Goal: Task Accomplishment & Management: Manage account settings

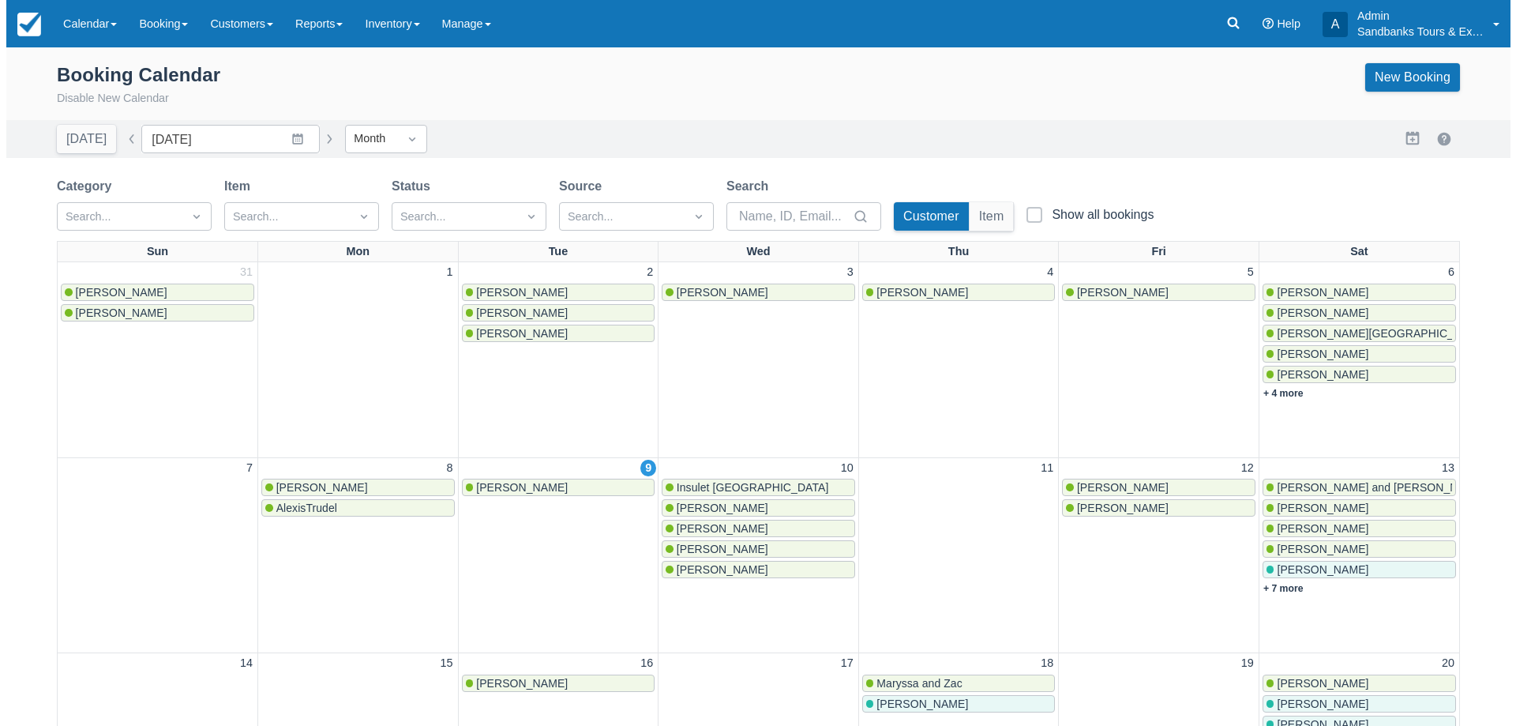
scroll to position [237, 0]
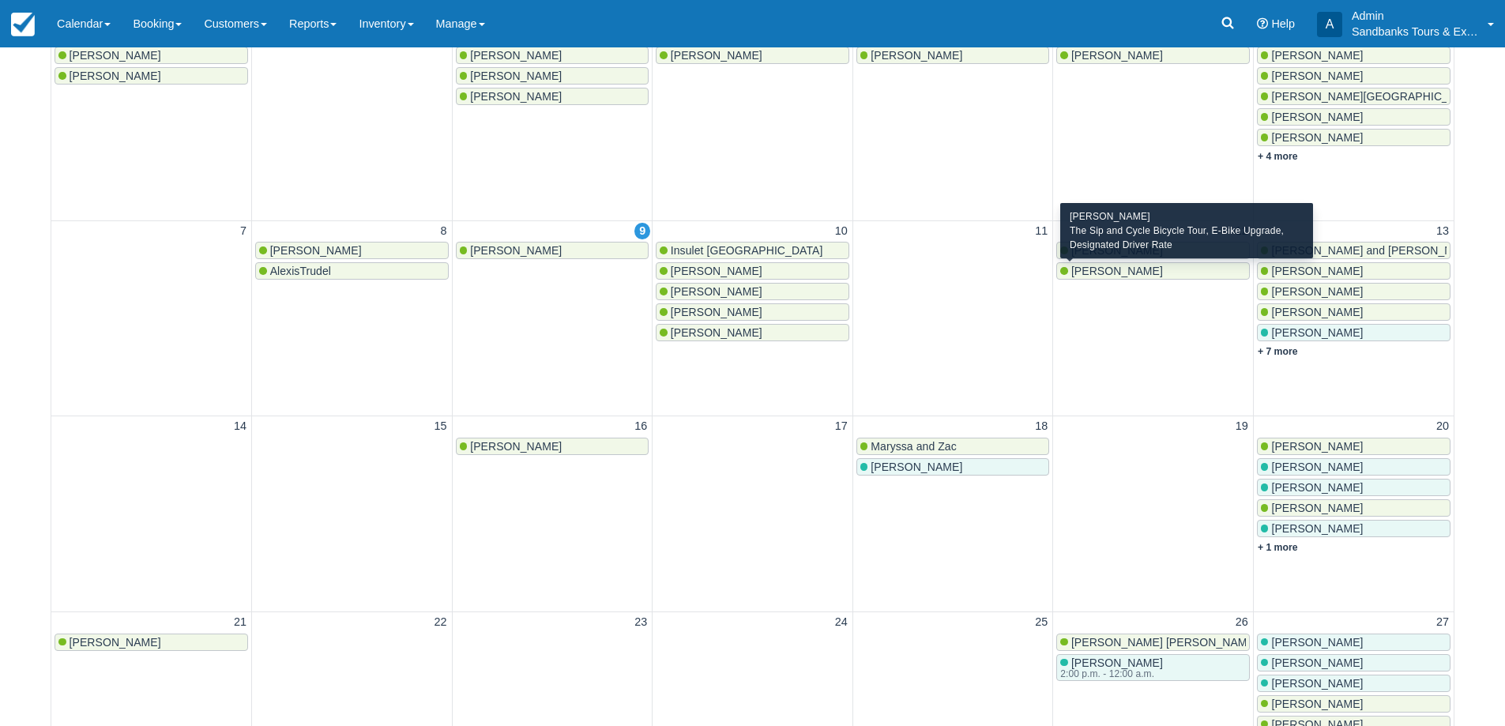
click at [1135, 275] on span "Megan Graham" at bounding box center [1117, 271] width 92 height 13
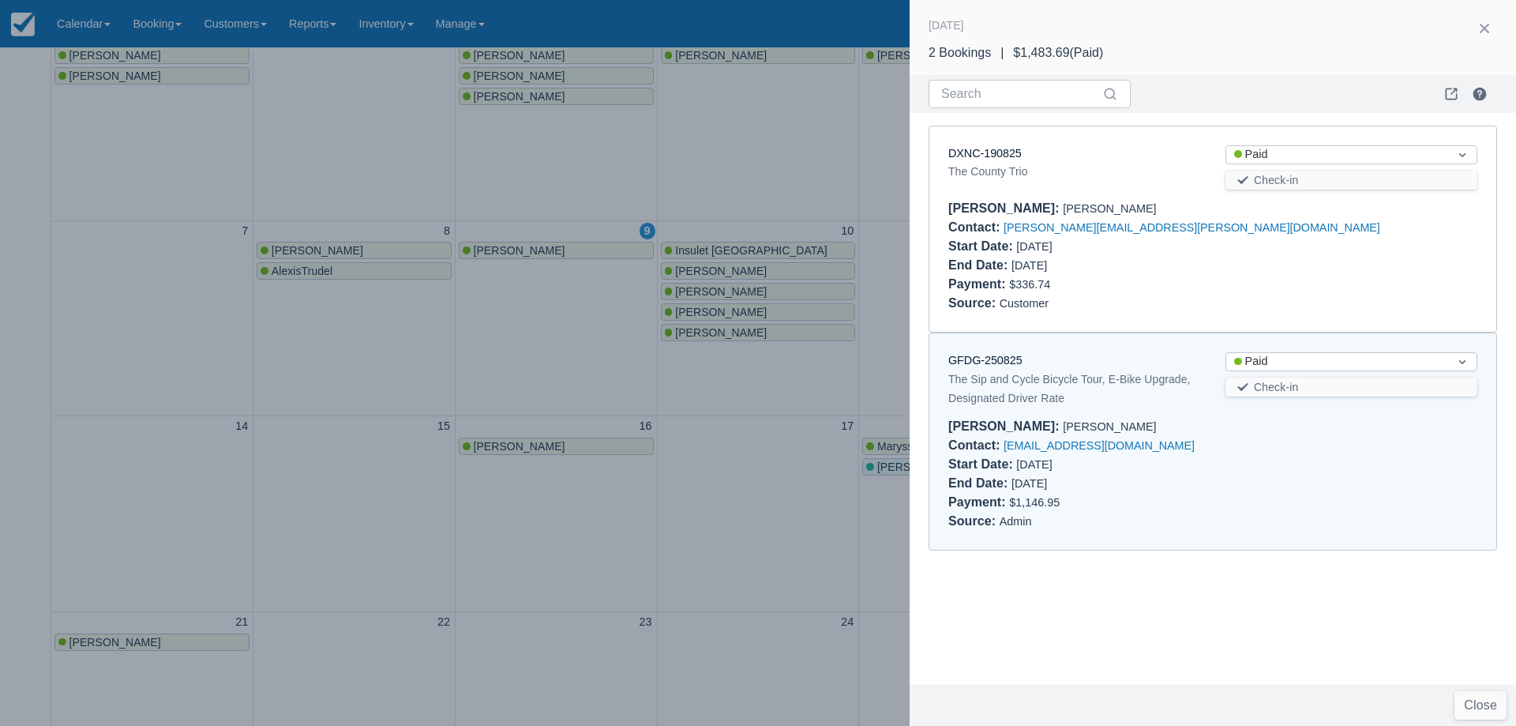
click at [992, 143] on div "DXNC-190825 The County Trio Status Paid Check-in Booker : Jenny Gruner Contact …" at bounding box center [1213, 229] width 567 height 206
click at [984, 149] on link "DXNC-190825" at bounding box center [985, 153] width 73 height 13
click at [1003, 366] on link "GFDG-250825" at bounding box center [986, 360] width 74 height 13
drag, startPoint x: 761, startPoint y: 420, endPoint x: 1440, endPoint y: 296, distance: 689.7
click at [761, 420] on div at bounding box center [758, 363] width 1516 height 726
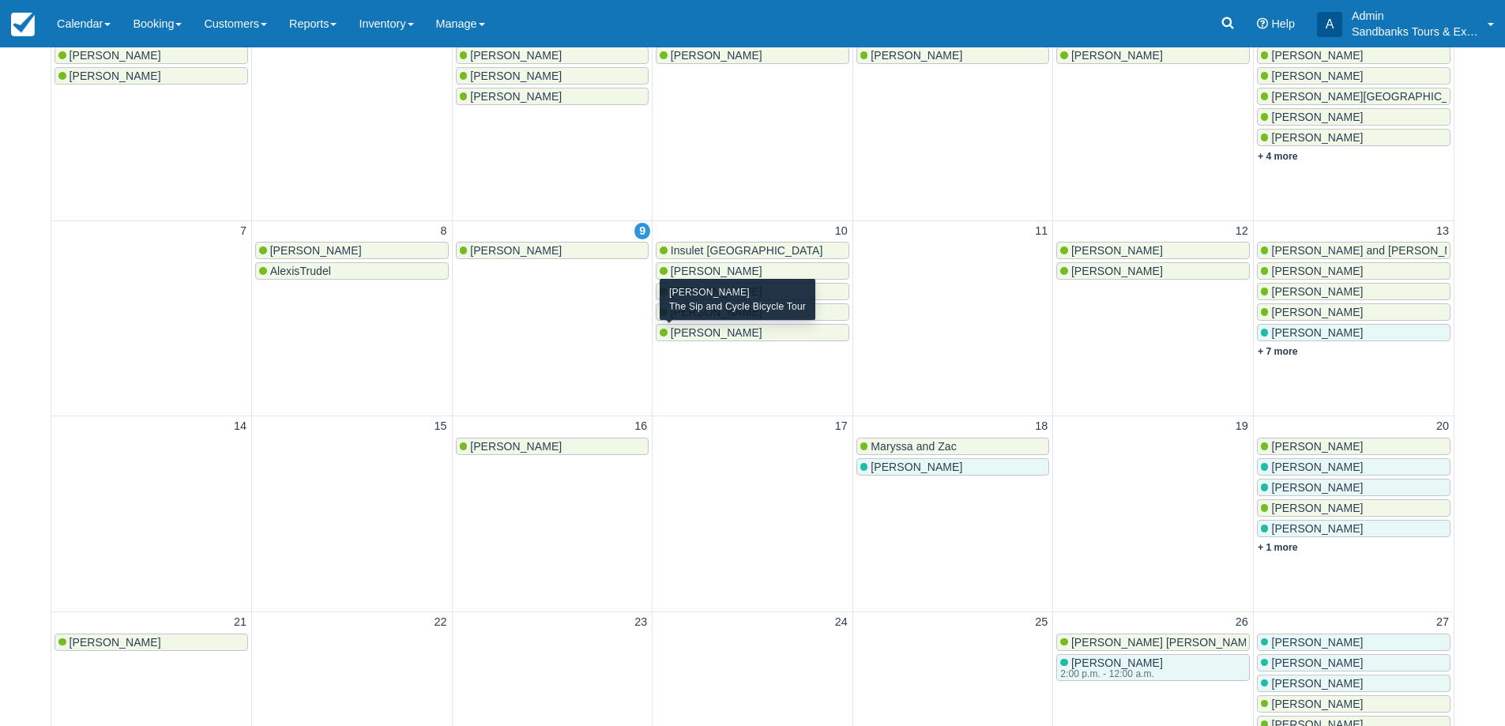
click at [723, 329] on span "Denise Lepage Lafleche" at bounding box center [717, 332] width 92 height 13
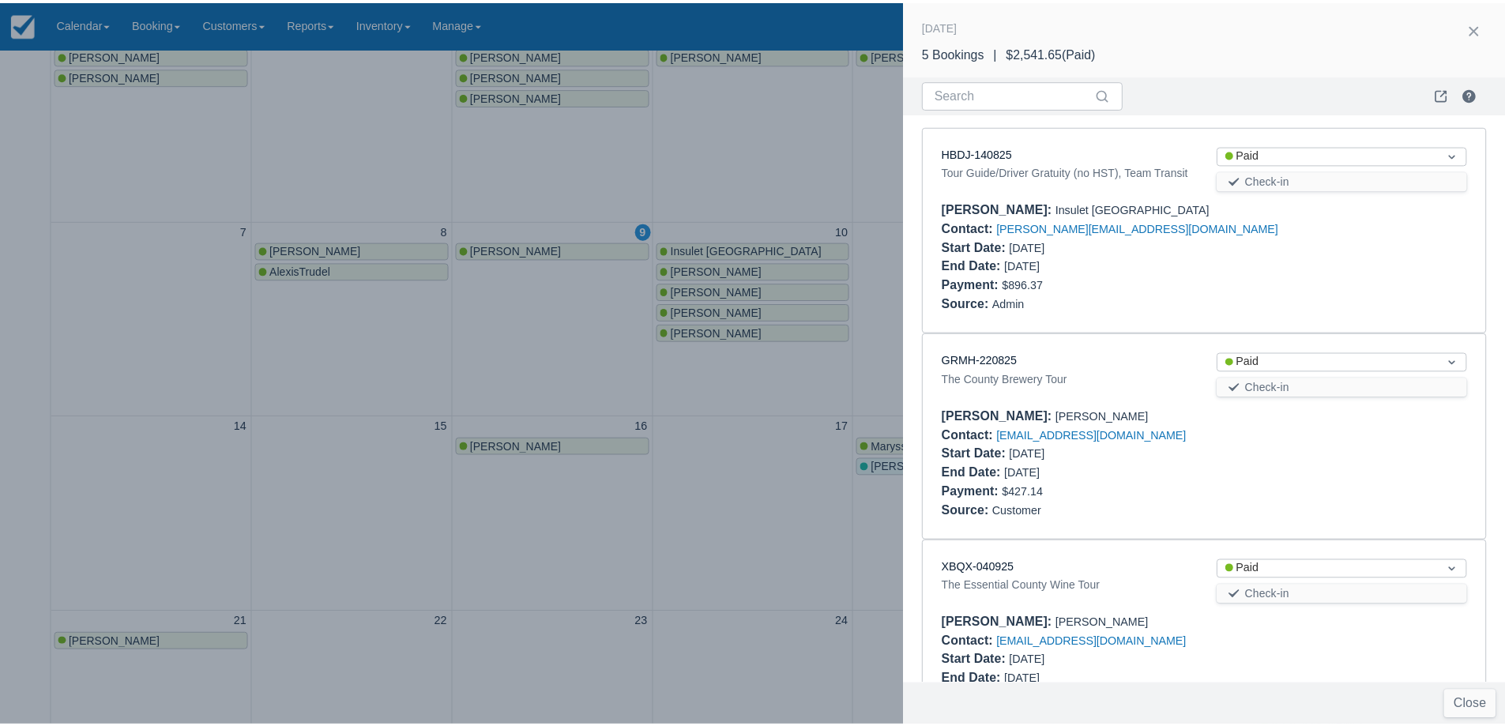
scroll to position [502, 0]
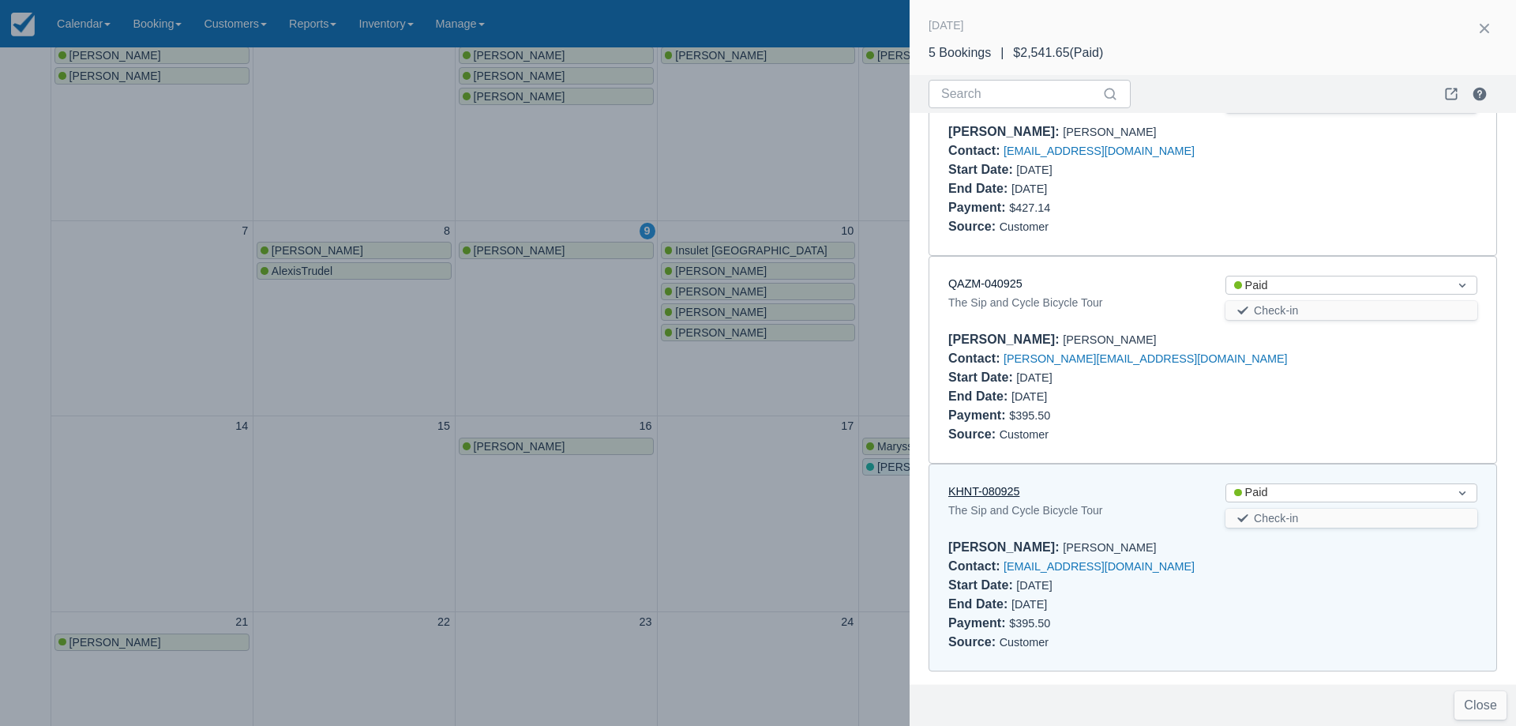
click at [1003, 493] on link "KHNT-080925" at bounding box center [984, 491] width 71 height 13
click at [689, 400] on div at bounding box center [758, 363] width 1516 height 726
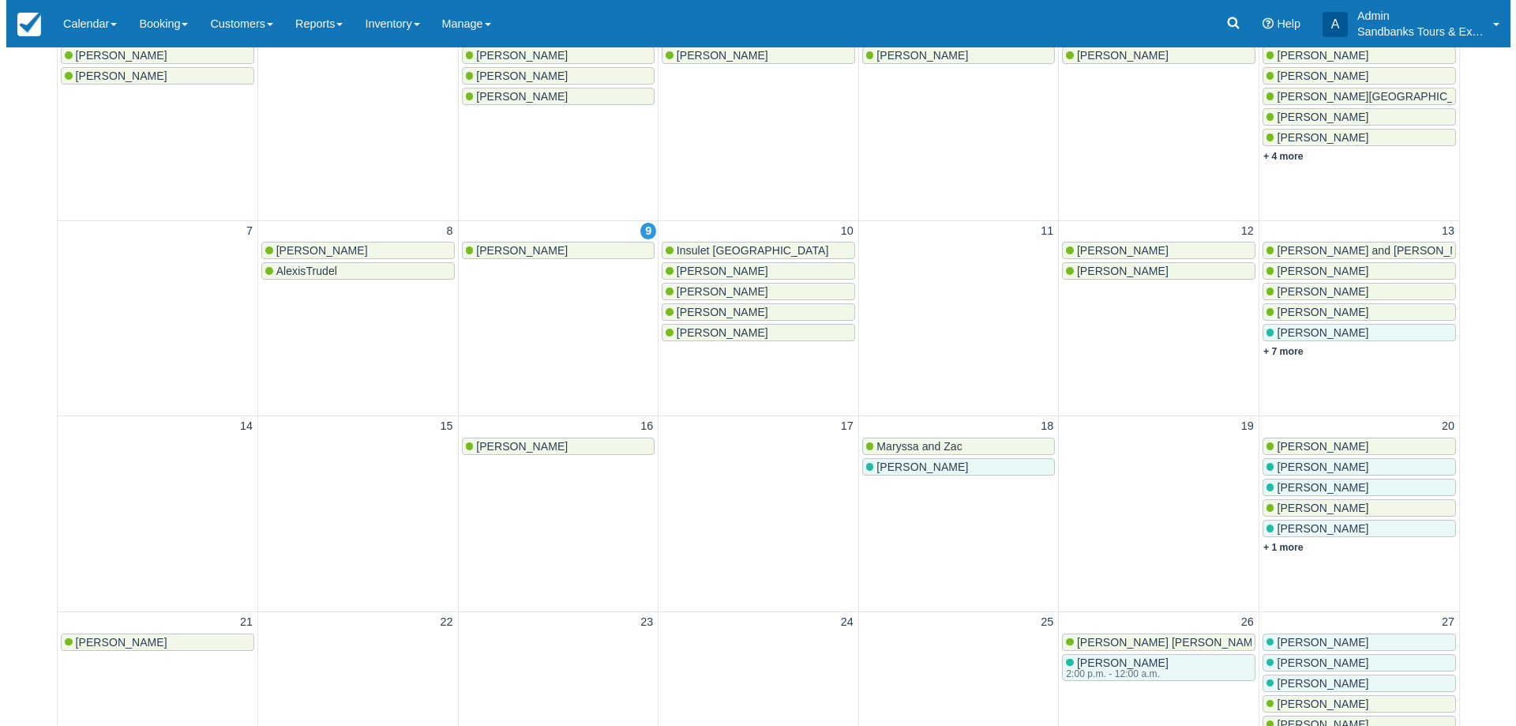
scroll to position [0, 0]
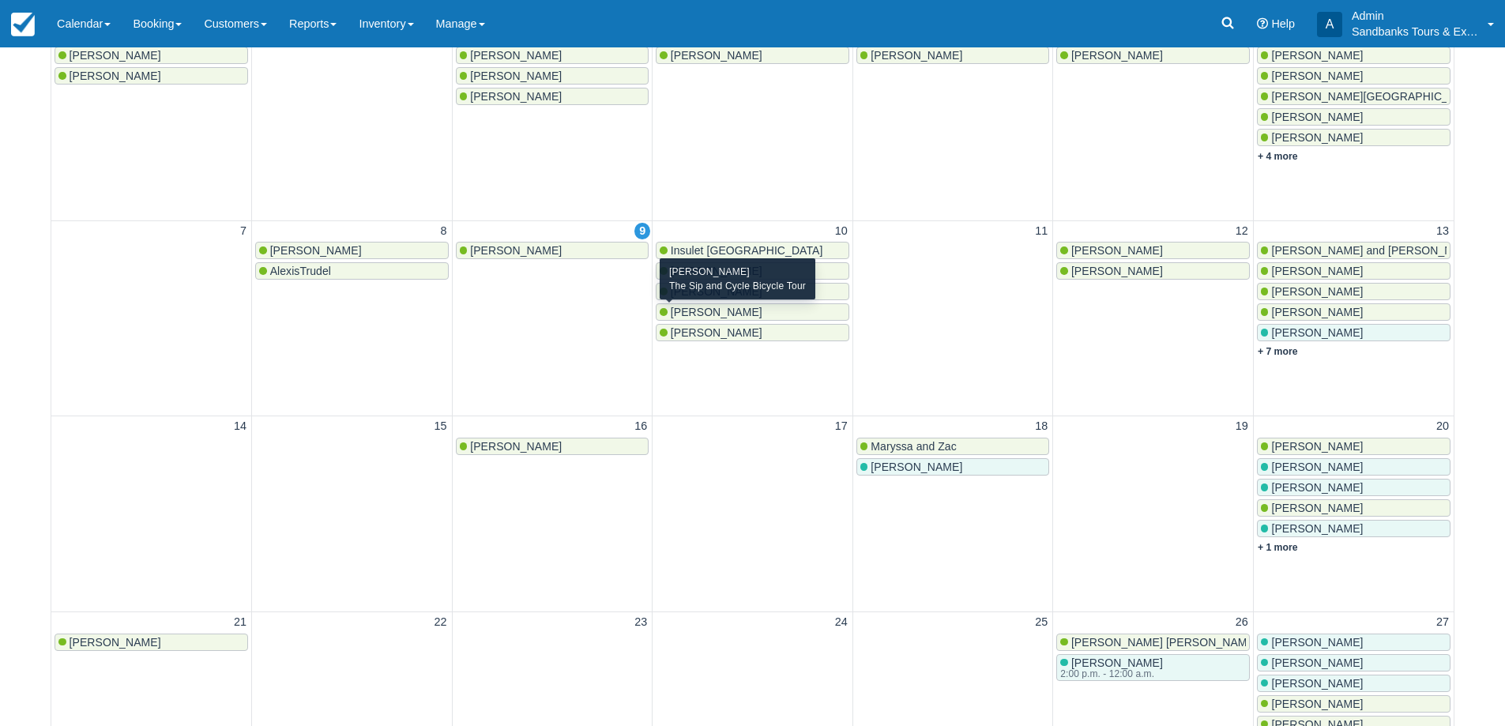
click at [717, 314] on span "[PERSON_NAME]" at bounding box center [717, 312] width 92 height 13
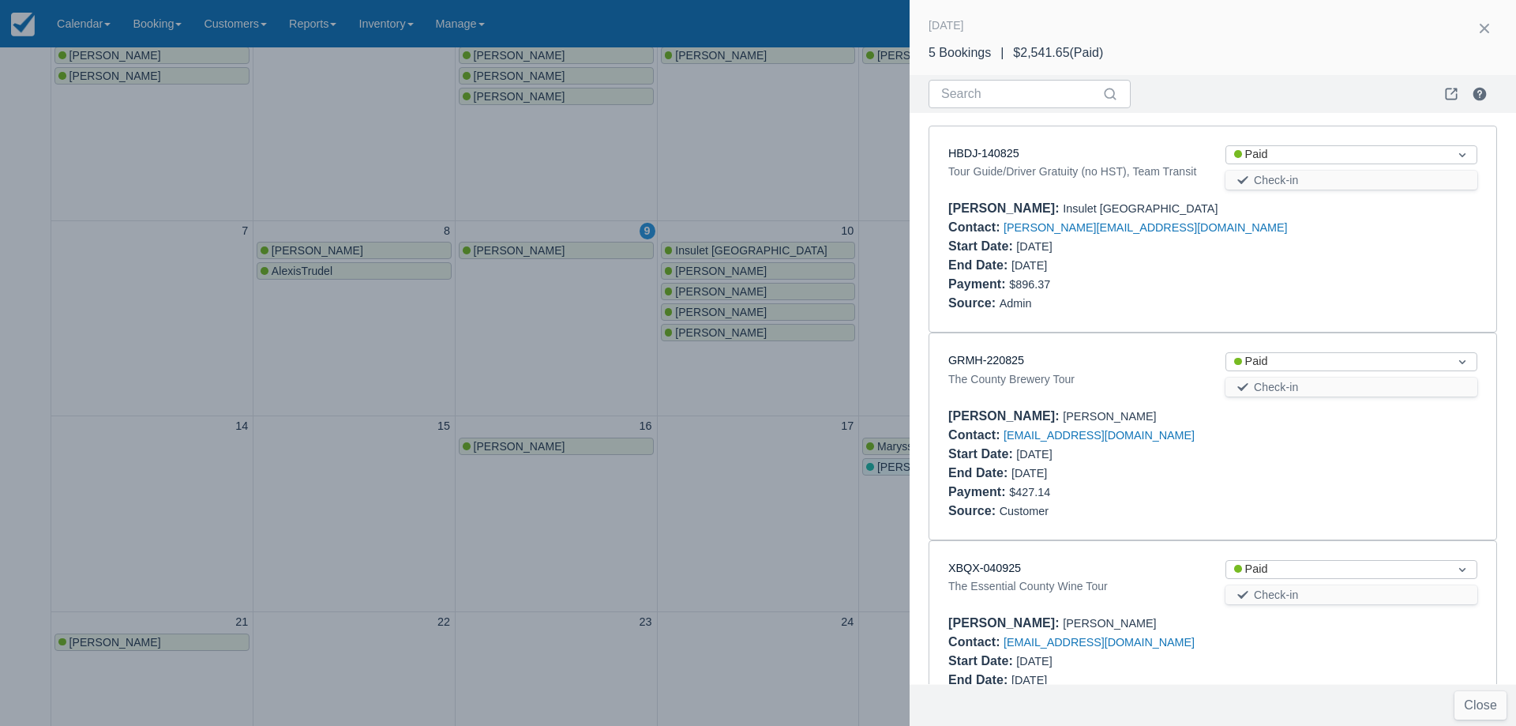
scroll to position [502, 0]
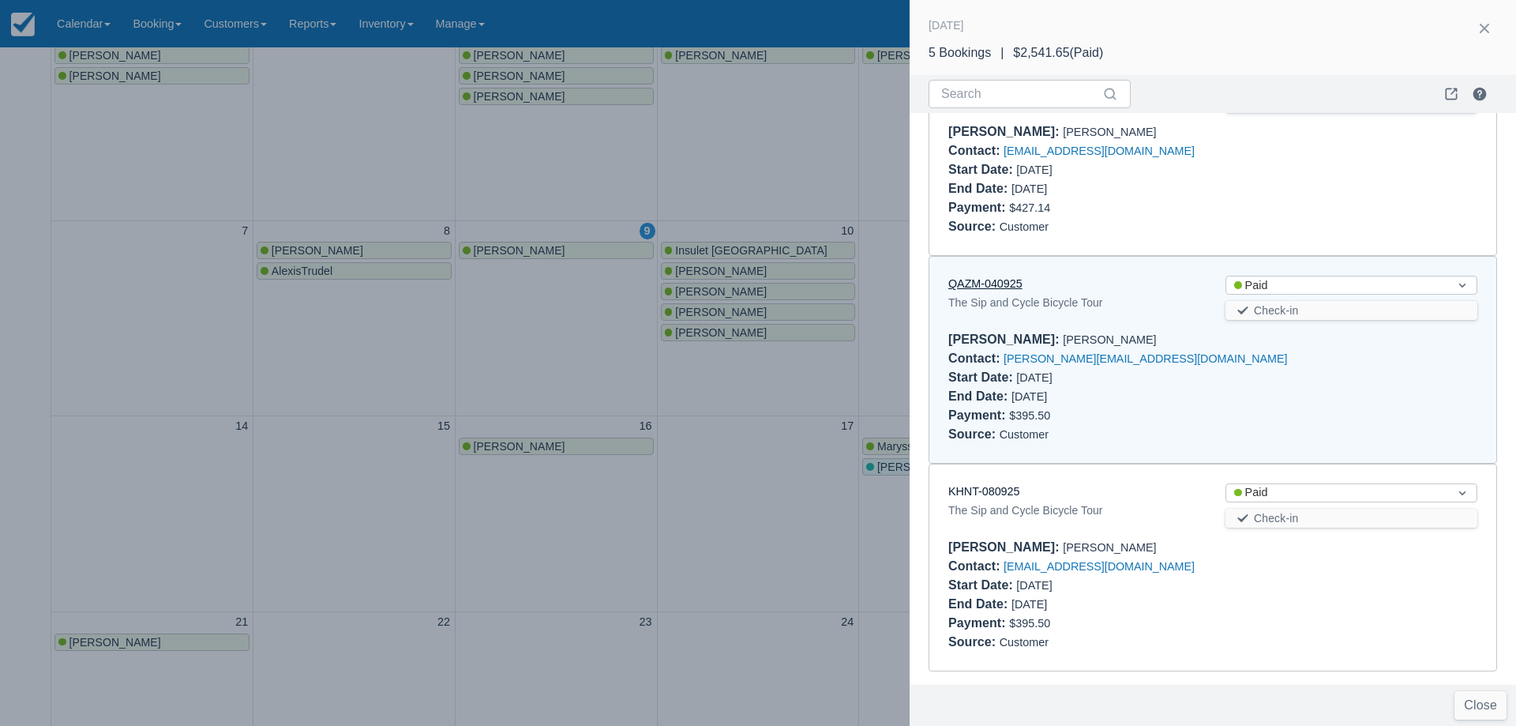
click at [983, 284] on link "QAZM-040925" at bounding box center [986, 283] width 74 height 13
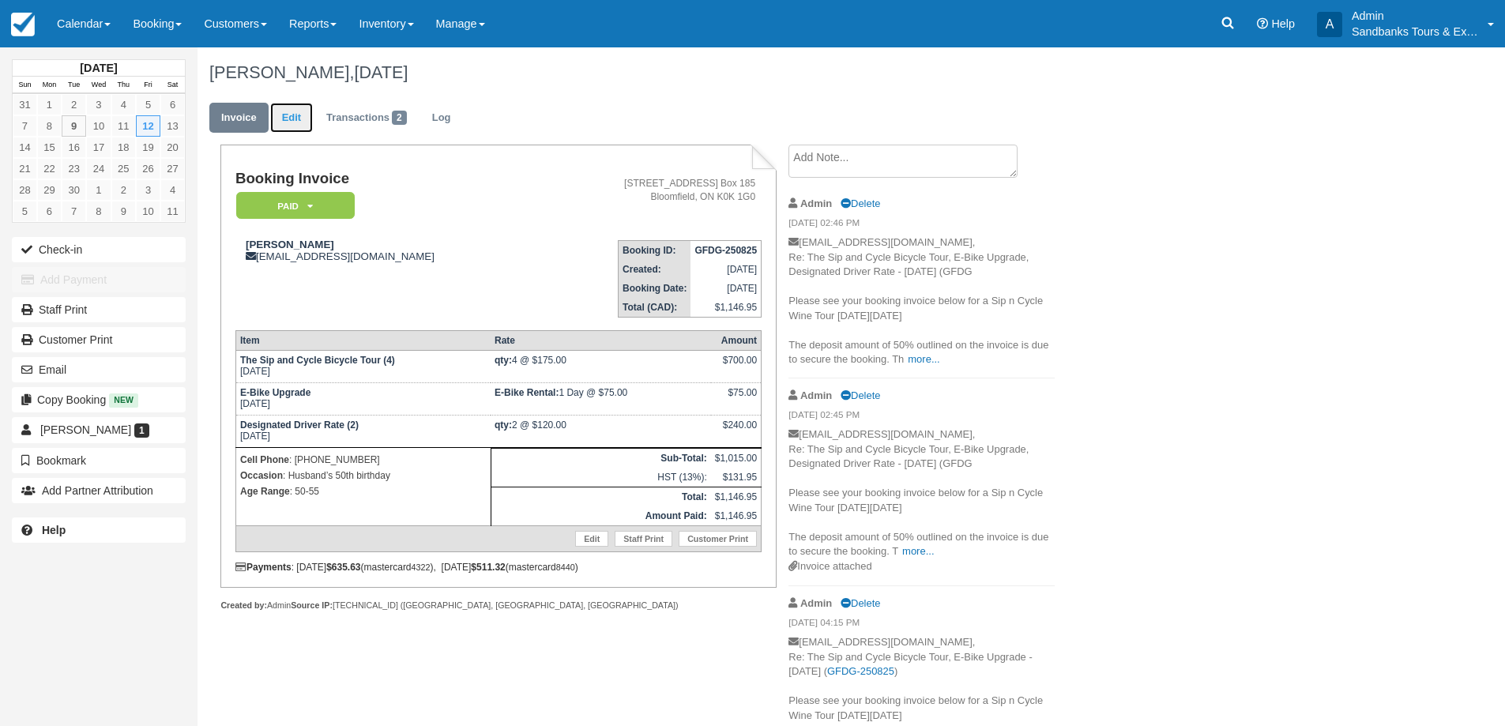
click at [297, 125] on link "Edit" at bounding box center [291, 118] width 43 height 31
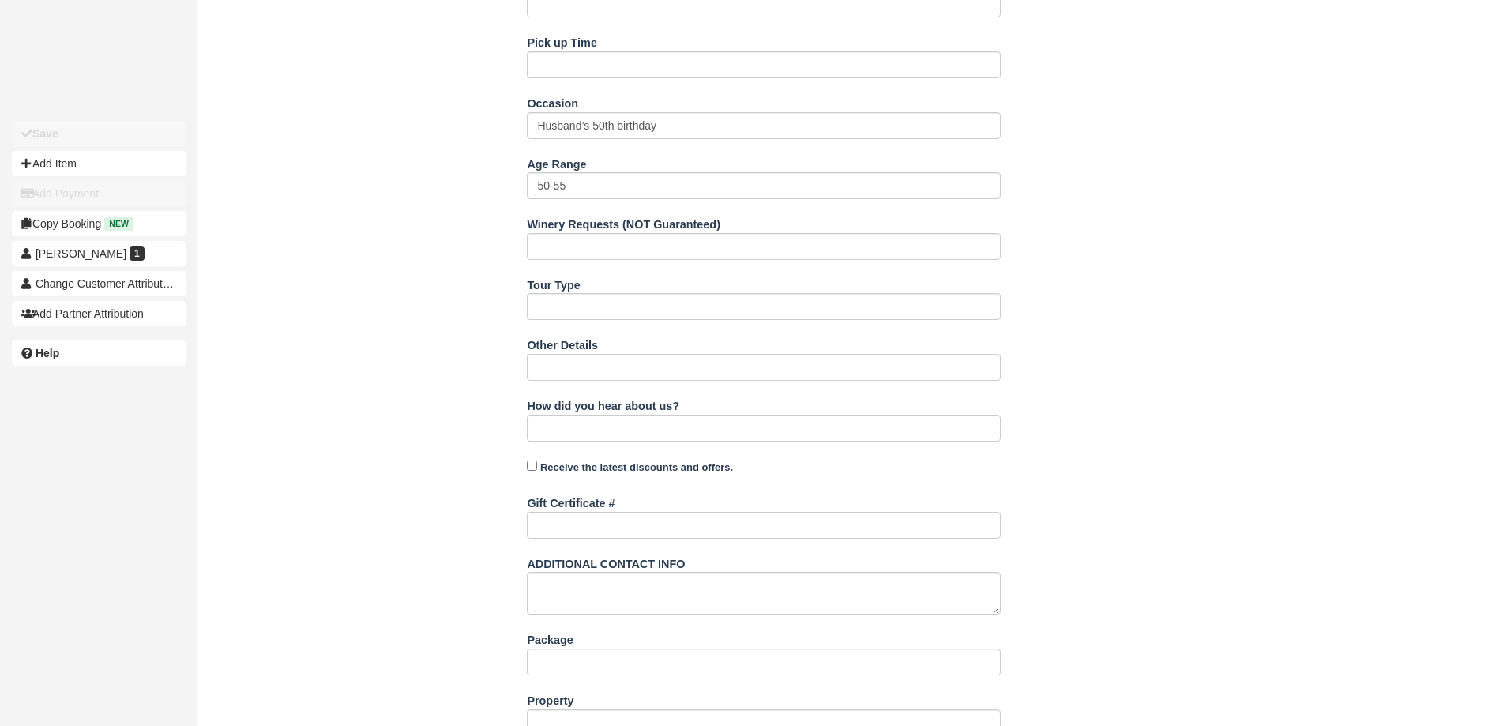
scroll to position [869, 0]
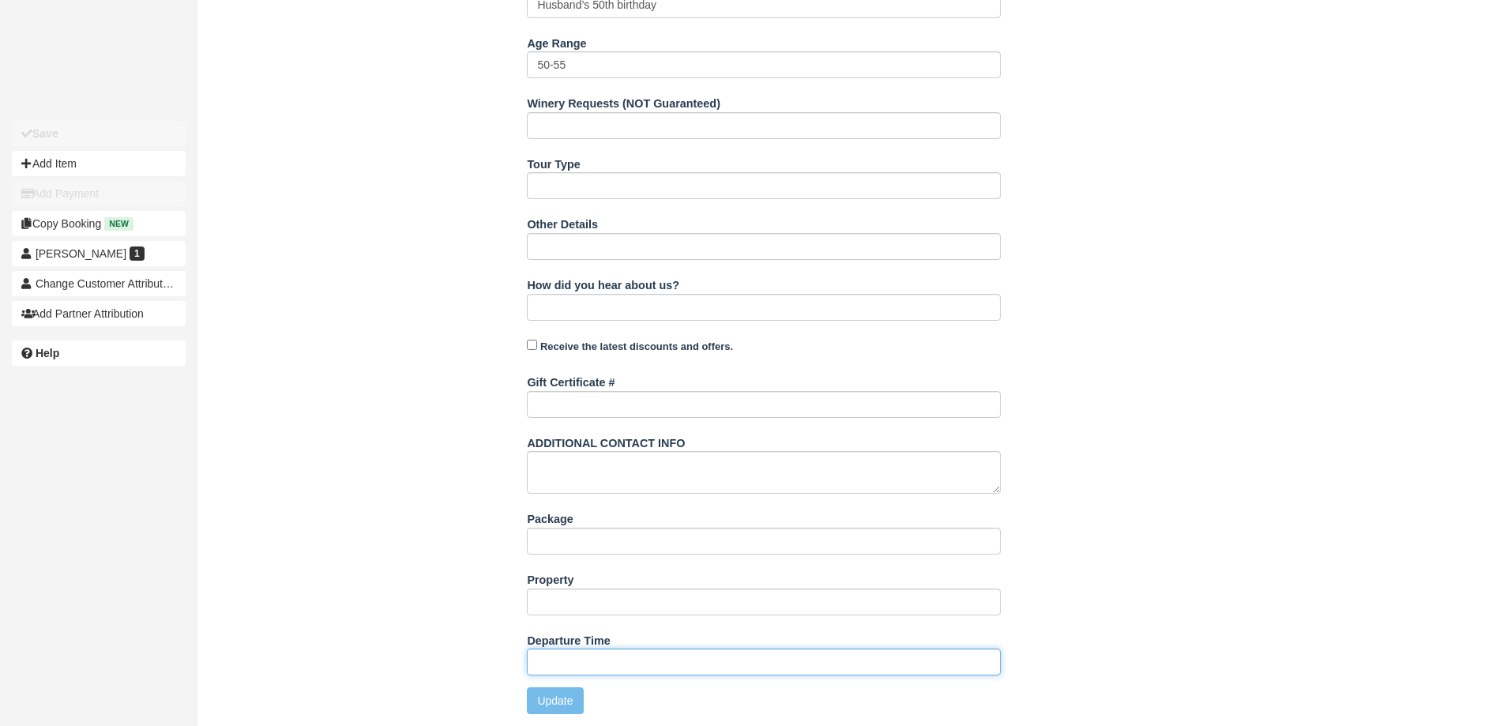
click at [584, 656] on input "Departure Time" at bounding box center [764, 661] width 474 height 27
type input "11:00am start time at 81 Cleminson"
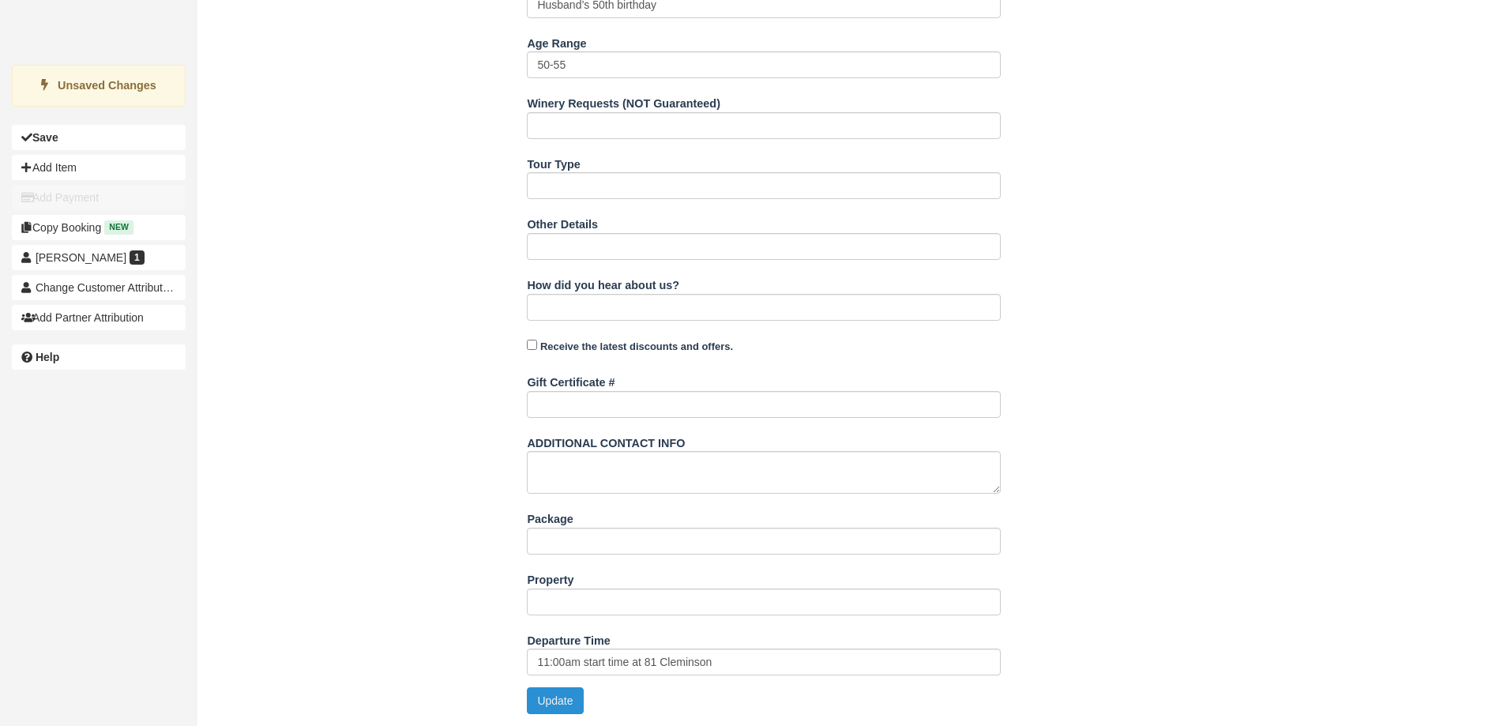
click at [553, 689] on button "Update" at bounding box center [555, 700] width 56 height 27
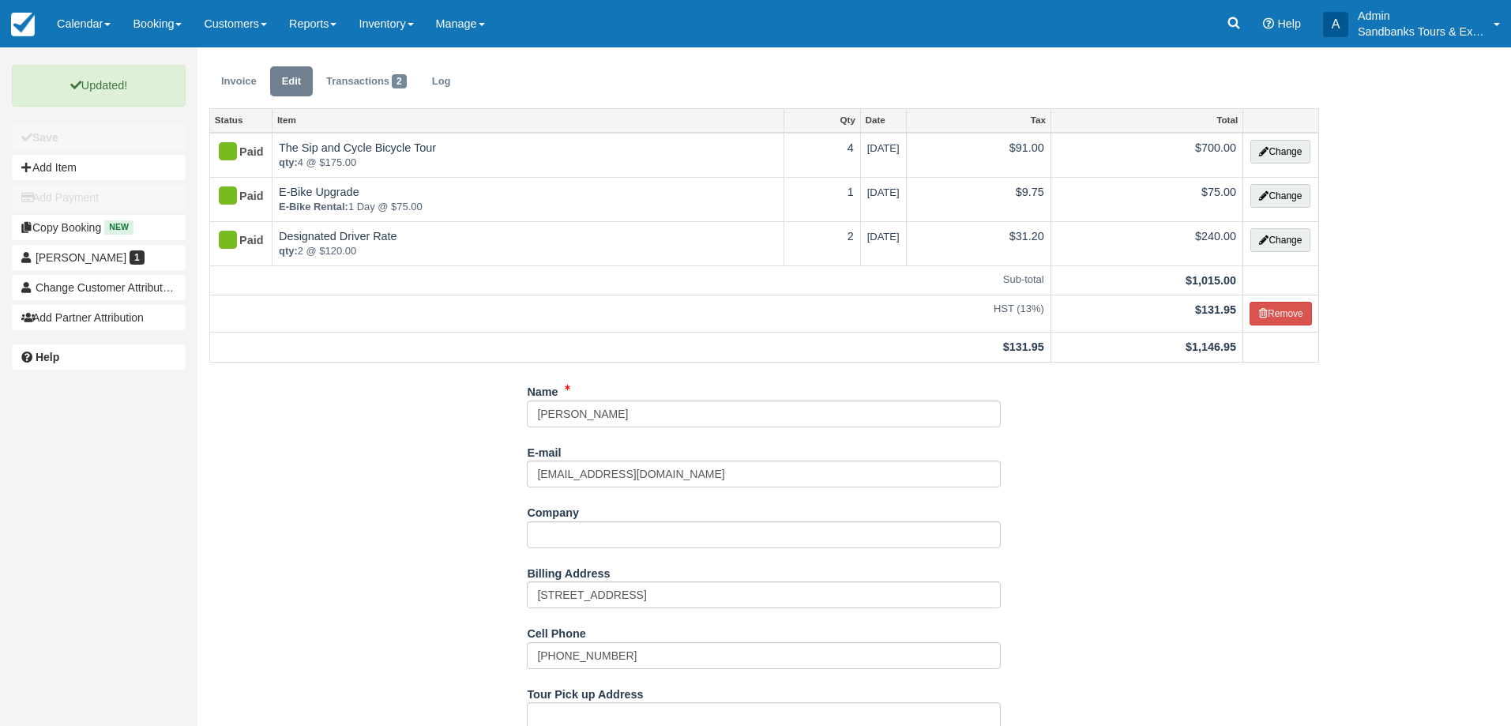
scroll to position [0, 0]
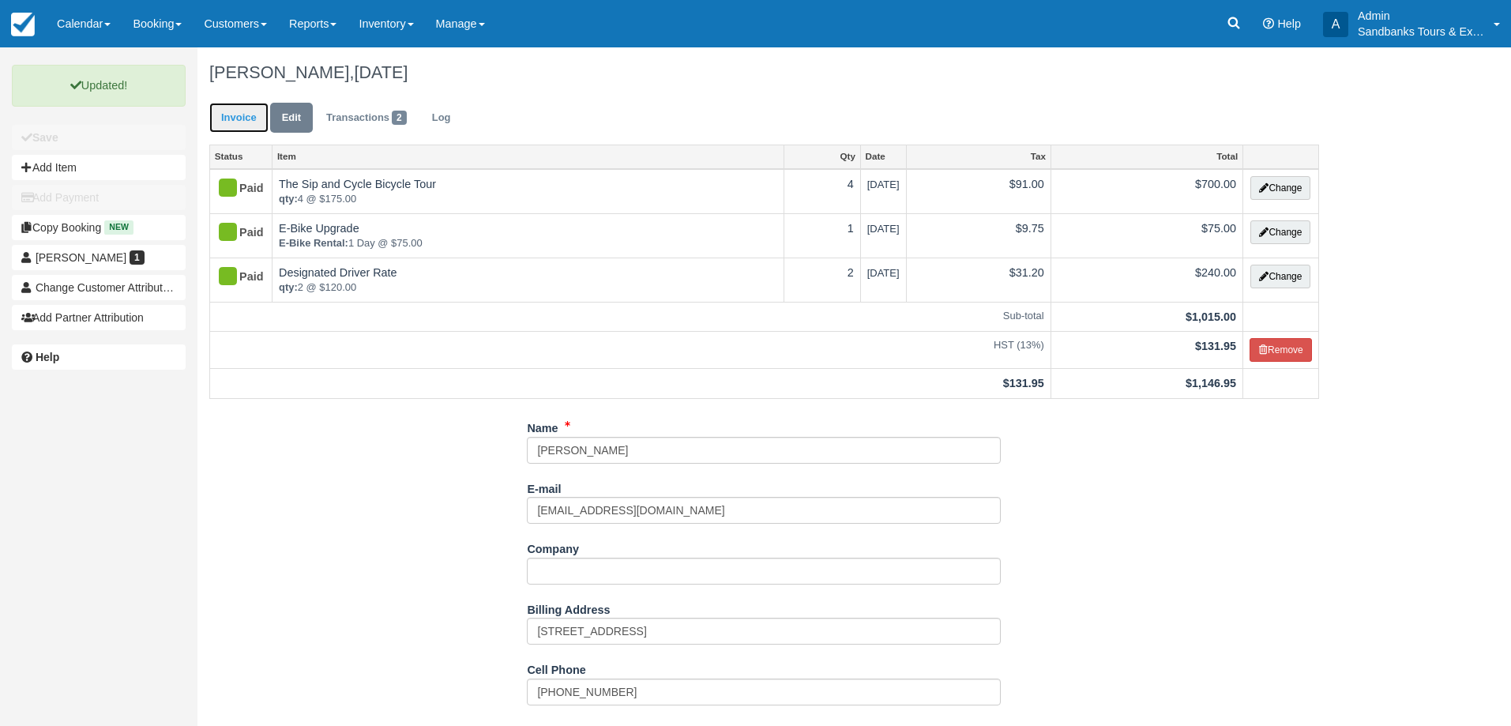
click at [240, 123] on link "Invoice" at bounding box center [238, 118] width 59 height 31
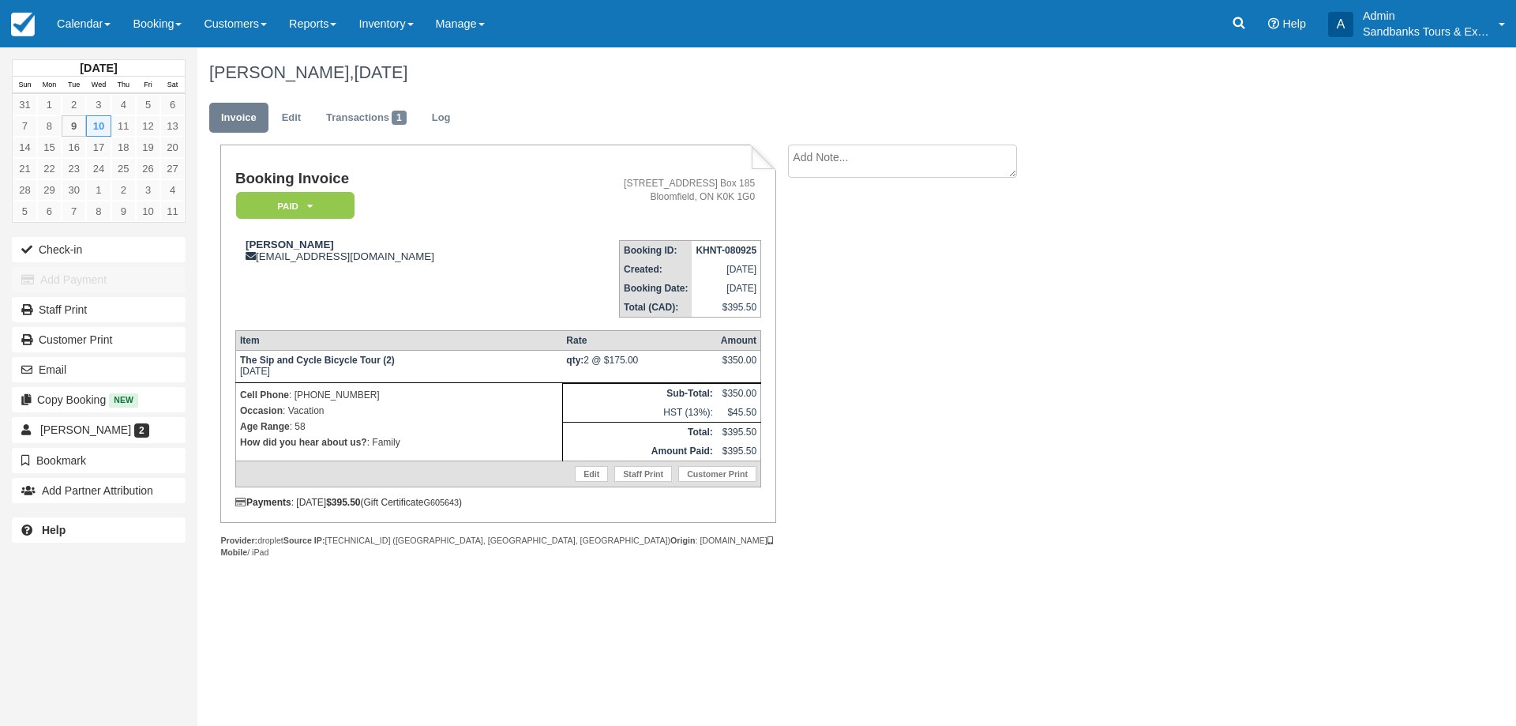
click at [903, 328] on div "Booking Invoice Paid   Pending Deposit Hold Deposit Waiting Cancelled BOOKED GI…" at bounding box center [631, 369] width 869 height 448
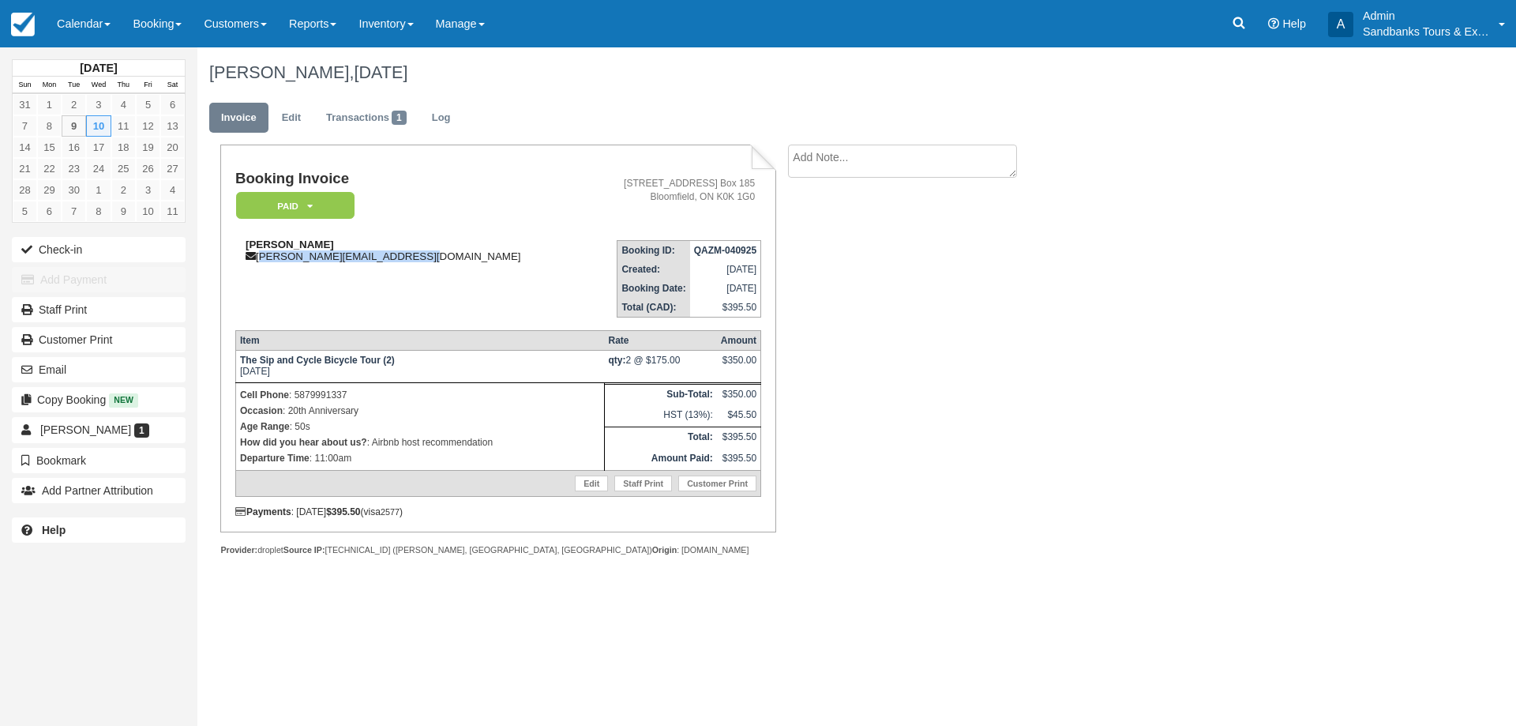
drag, startPoint x: 416, startPoint y: 259, endPoint x: 259, endPoint y: 260, distance: 157.2
click at [259, 260] on div "[PERSON_NAME] [PERSON_NAME][EMAIL_ADDRESS][DOMAIN_NAME]" at bounding box center [409, 251] width 349 height 24
copy div "[PERSON_NAME][EMAIL_ADDRESS][DOMAIN_NAME]"
